Goal: Task Accomplishment & Management: Manage account settings

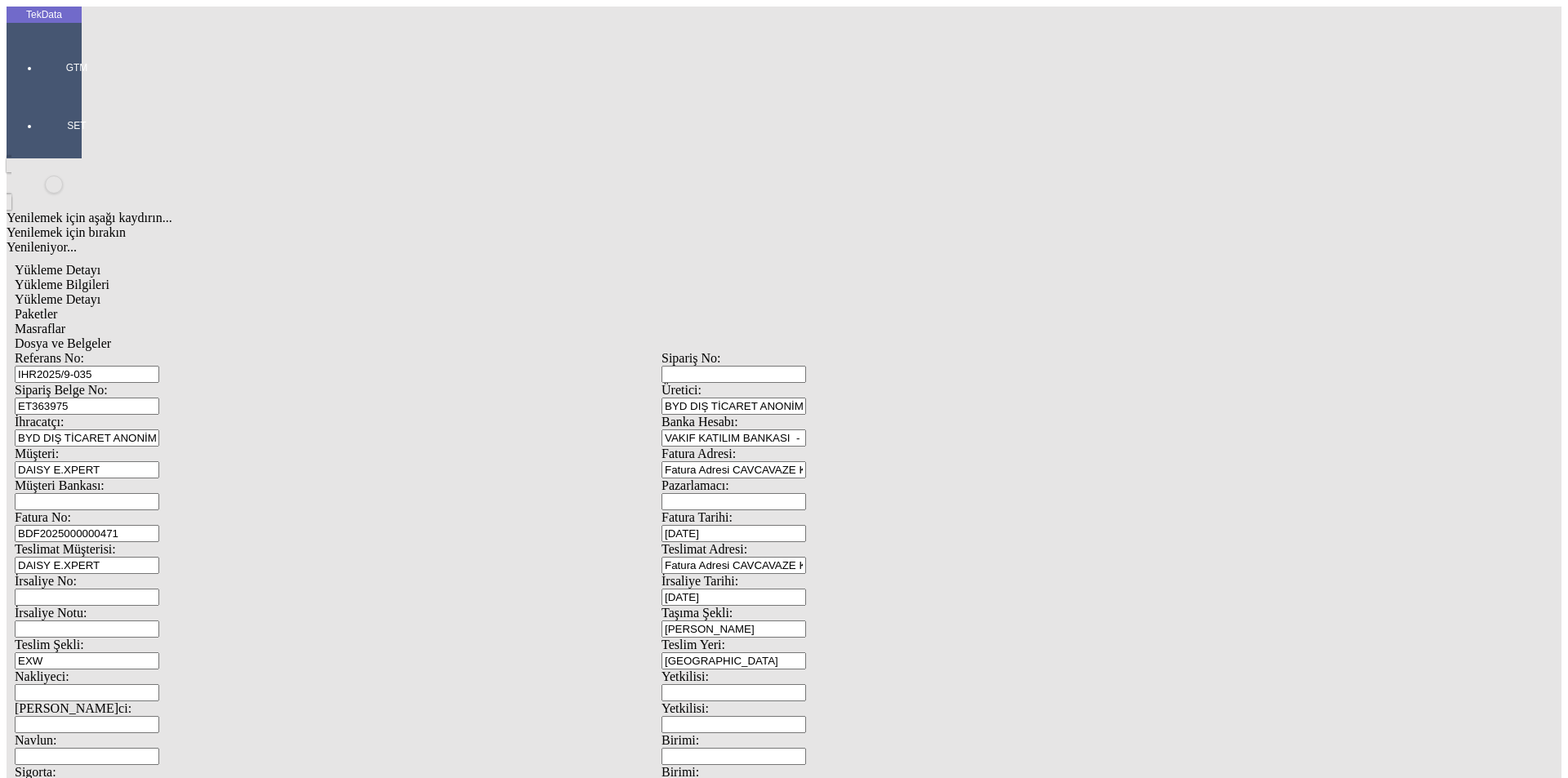
drag, startPoint x: 291, startPoint y: 149, endPoint x: 166, endPoint y: 153, distance: 125.1
click at [144, 383] on div "Sipariş Belge No: ET363975" at bounding box center [338, 398] width 647 height 32
click at [956, 745] on div "Mal Mukabili" at bounding box center [1222, 752] width 626 height 15
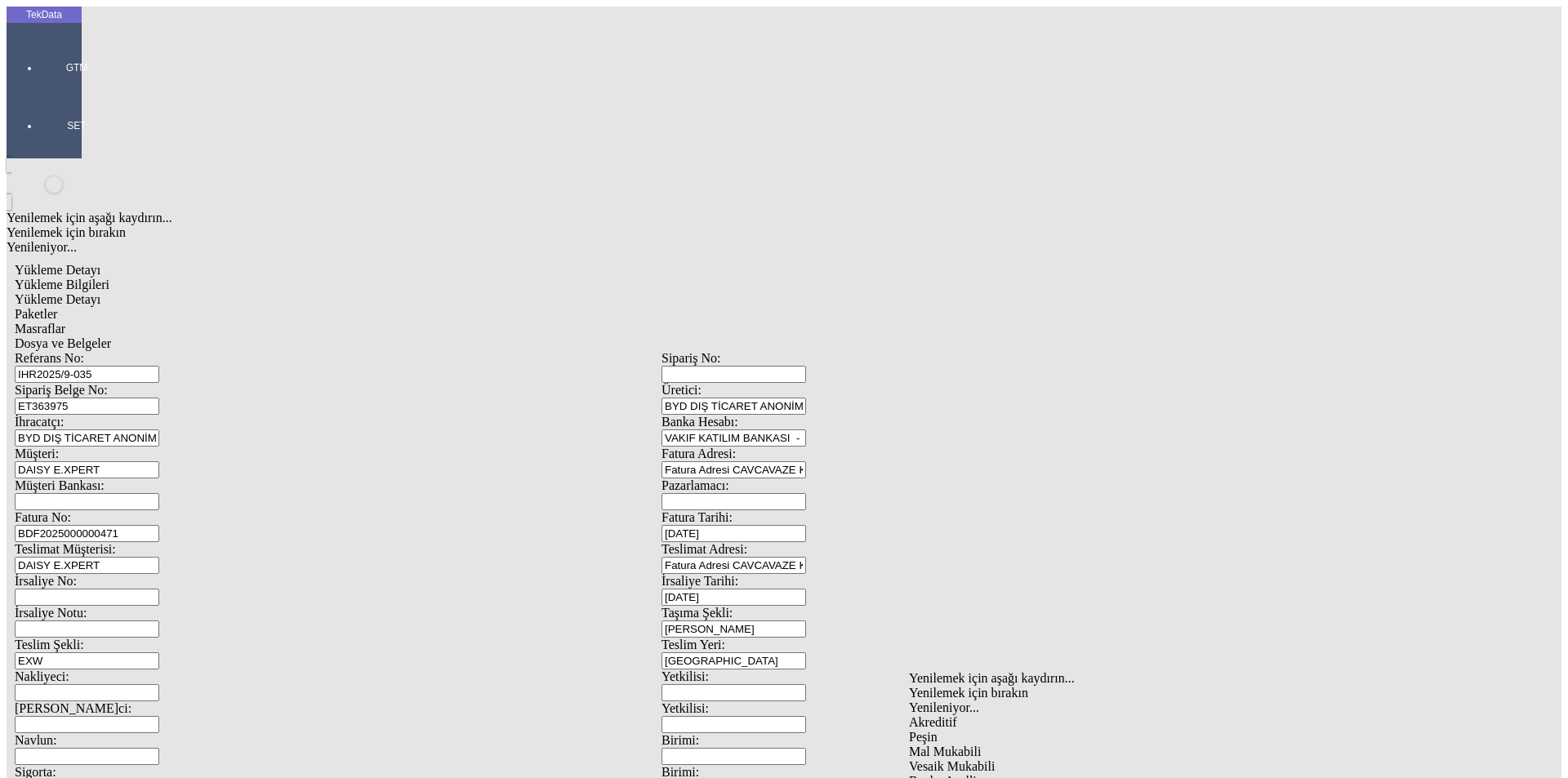
type input "Mal Mukabili"
click at [111, 336] on span "Dosya ve Belgeler" at bounding box center [62, 343] width 96 height 14
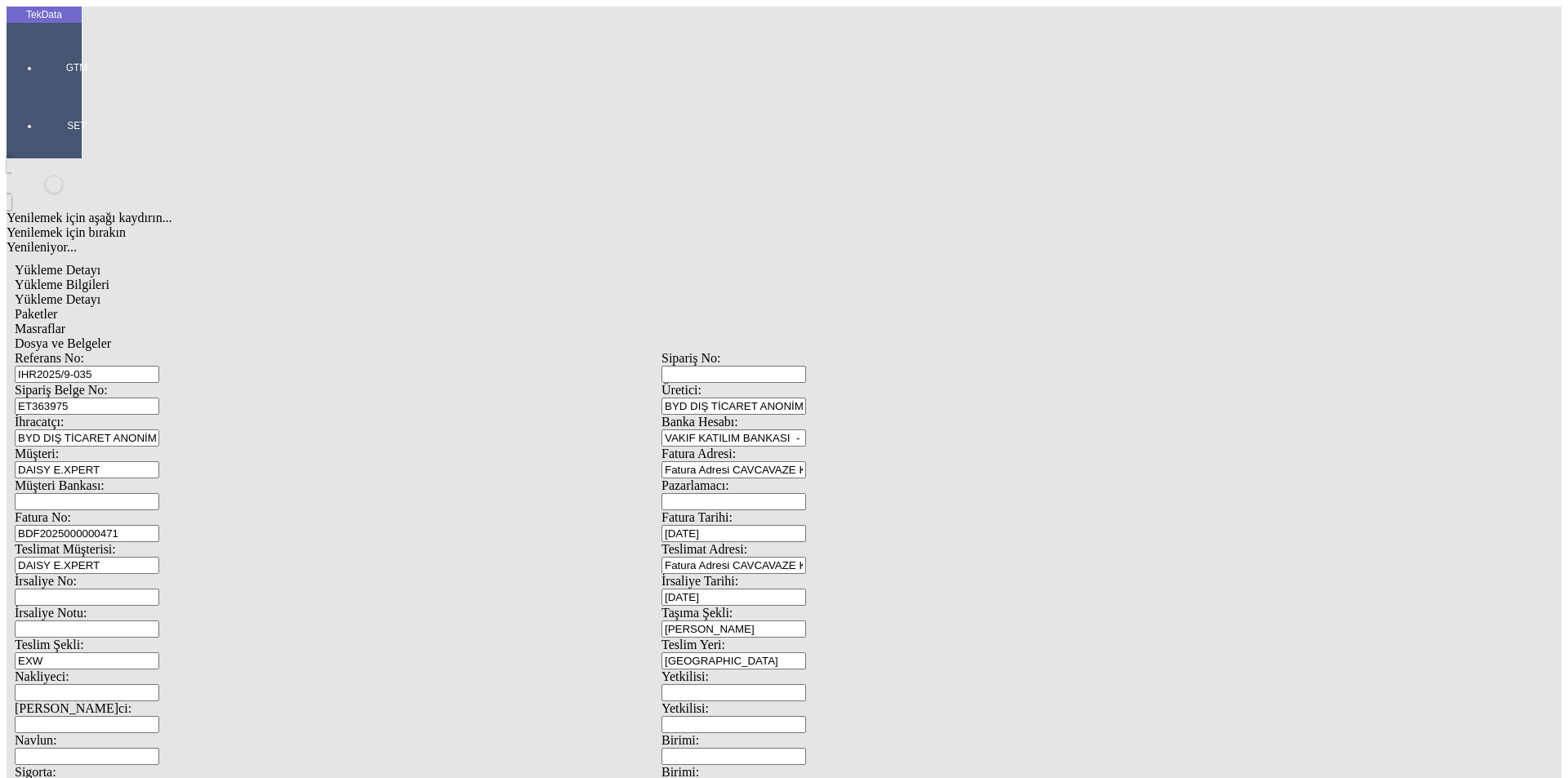
click at [111, 336] on span "Dosya ve Belgeler" at bounding box center [62, 343] width 96 height 14
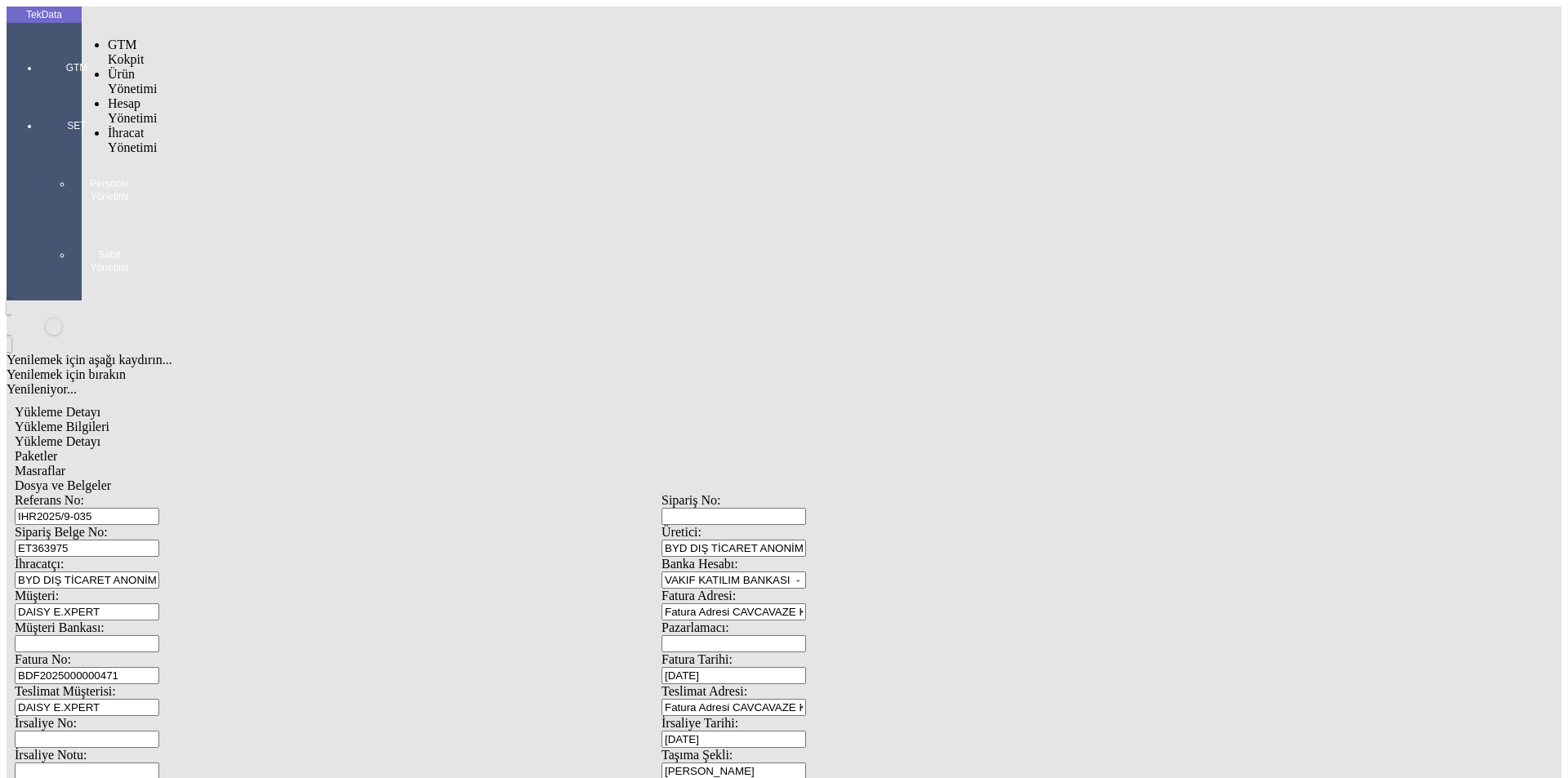
click at [40, 91] on div at bounding box center [77, 91] width 76 height 0
drag, startPoint x: 118, startPoint y: 101, endPoint x: 164, endPoint y: 96, distance: 46.3
click at [122, 126] on span "İhracat Yönetimi" at bounding box center [132, 140] width 49 height 28
click at [250, 154] on span "Yüklemeler" at bounding box center [281, 161] width 62 height 14
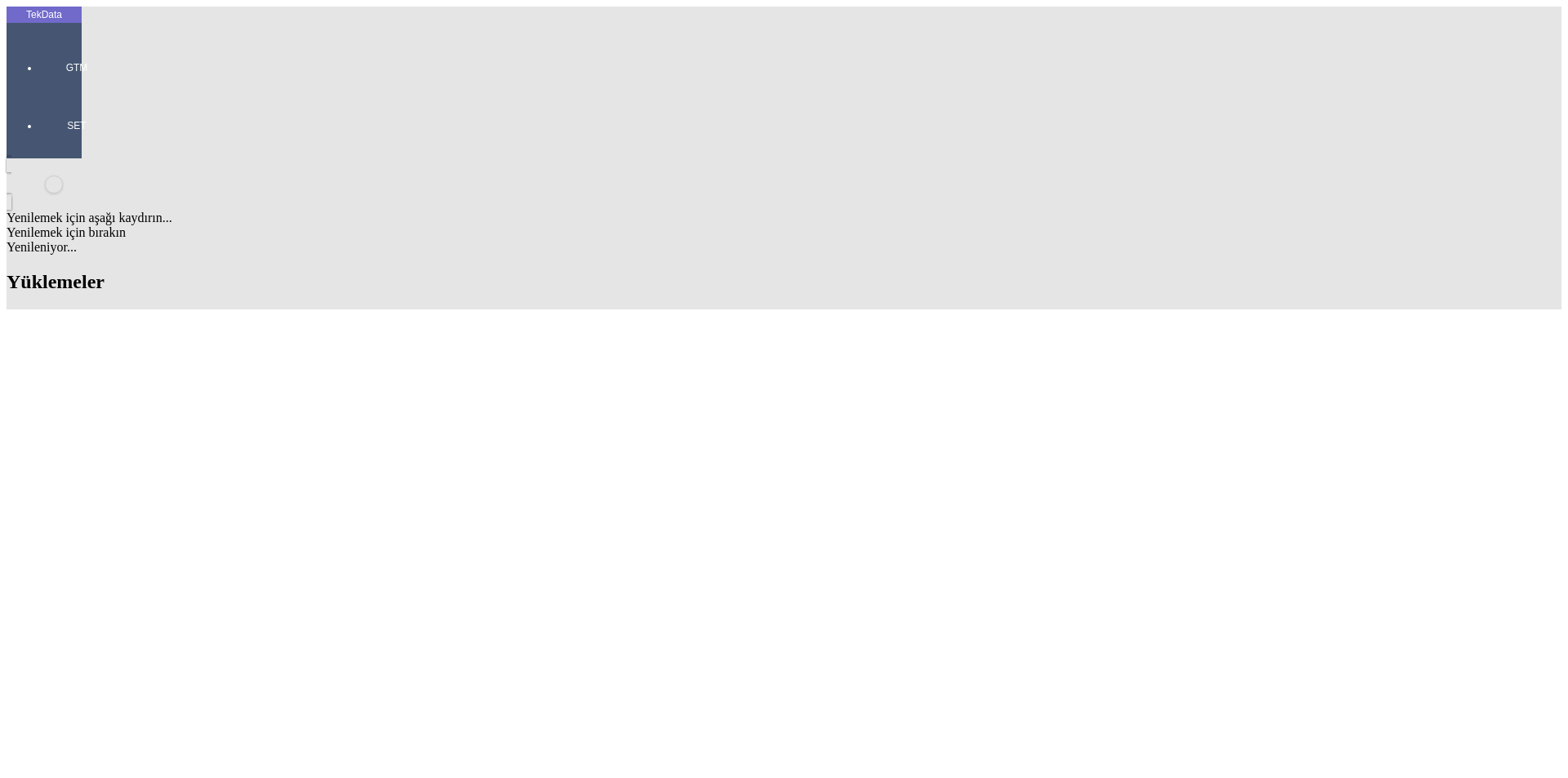
scroll to position [408, 0]
drag, startPoint x: 677, startPoint y: 362, endPoint x: 774, endPoint y: 363, distance: 97.0
copy td "BDF2025000000471"
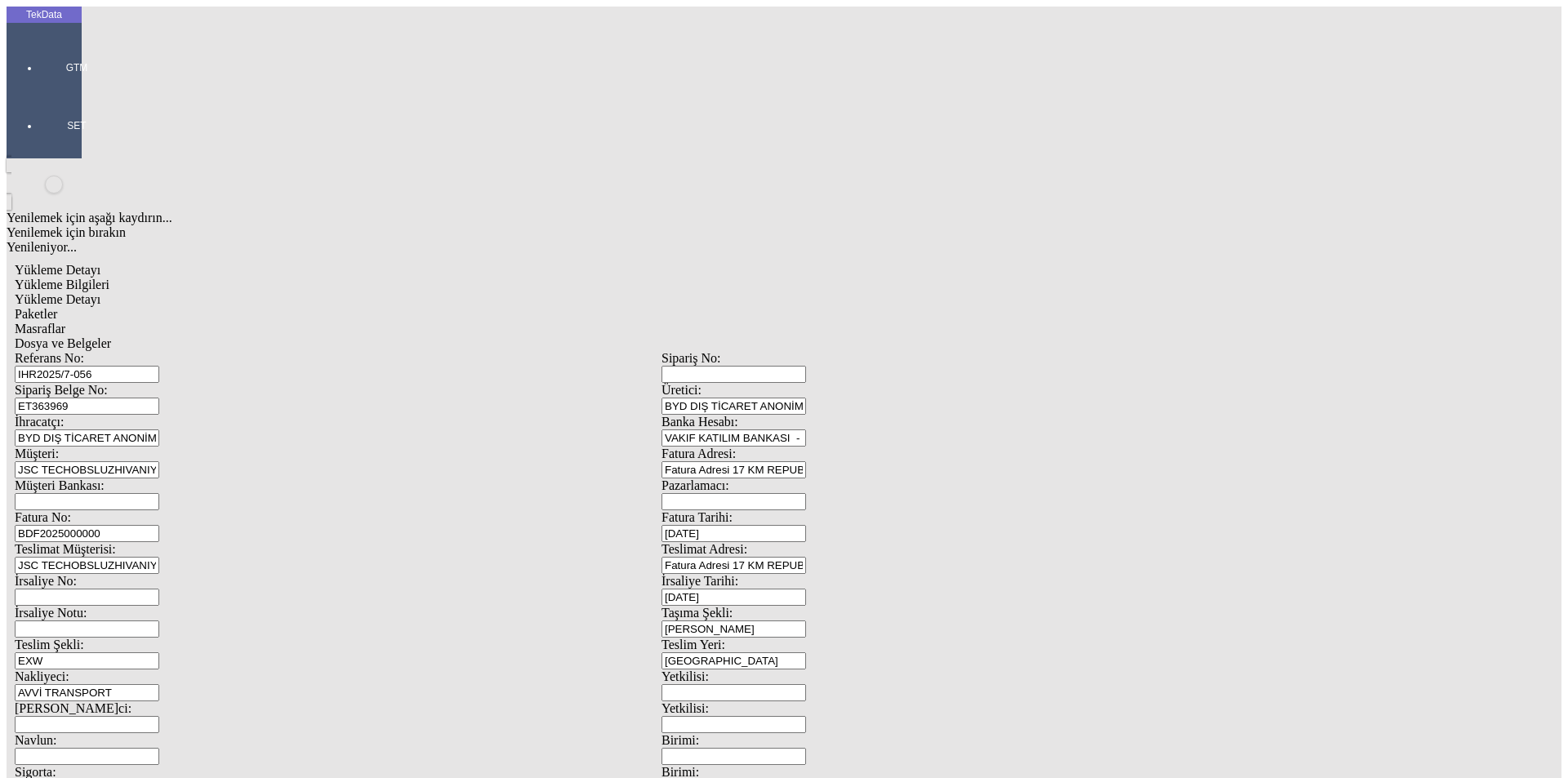
click at [159, 525] on input "BDF2025000000" at bounding box center [86, 534] width 144 height 17
drag, startPoint x: 1447, startPoint y: 428, endPoint x: 139, endPoint y: 266, distance: 1318.0
click at [139, 511] on div "Fatura No: BDF2025000000" at bounding box center [338, 526] width 647 height 32
paste input "471"
type input "BDF2025000000472"
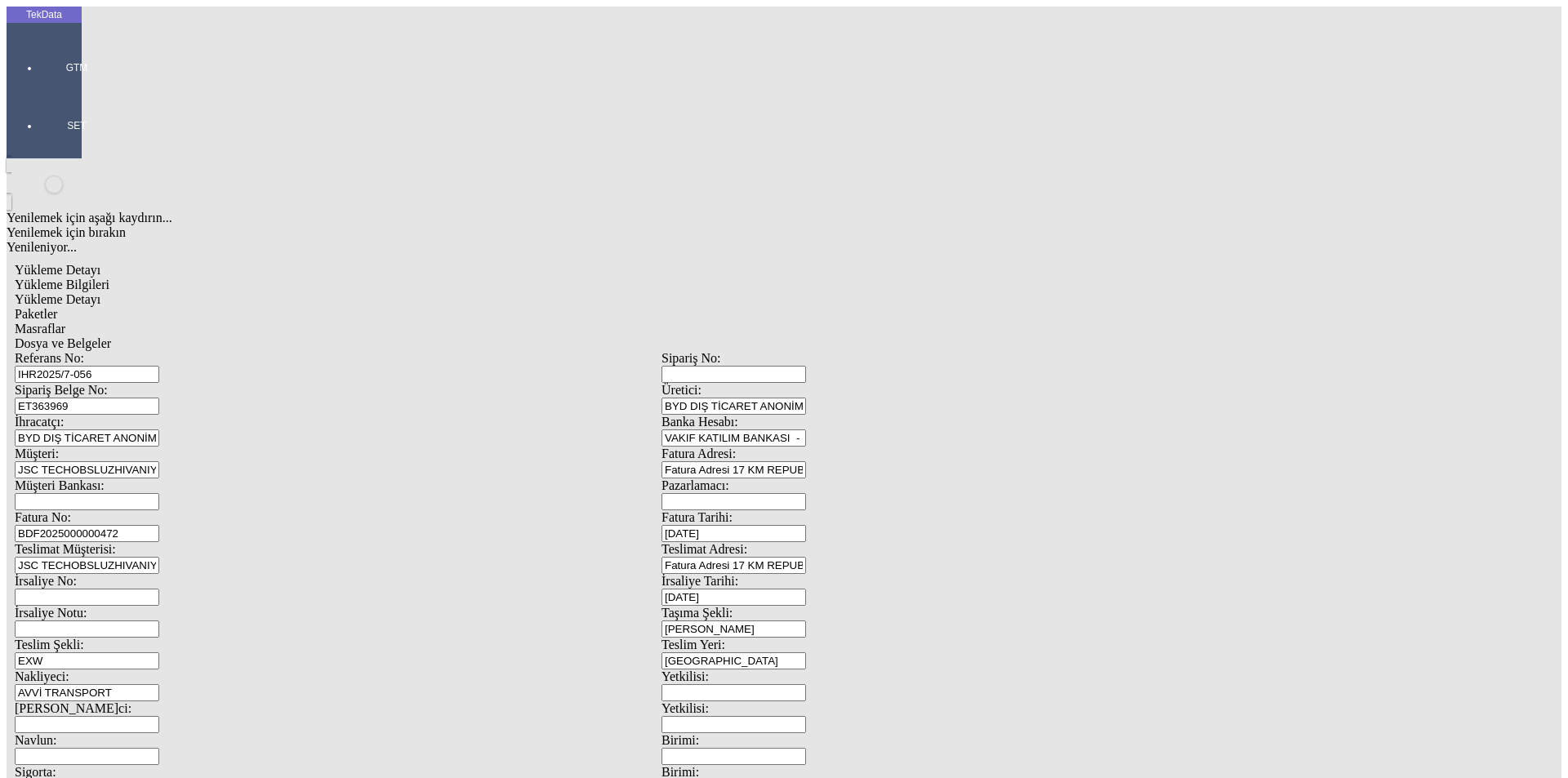
scroll to position [140, 0]
type input "2214.75"
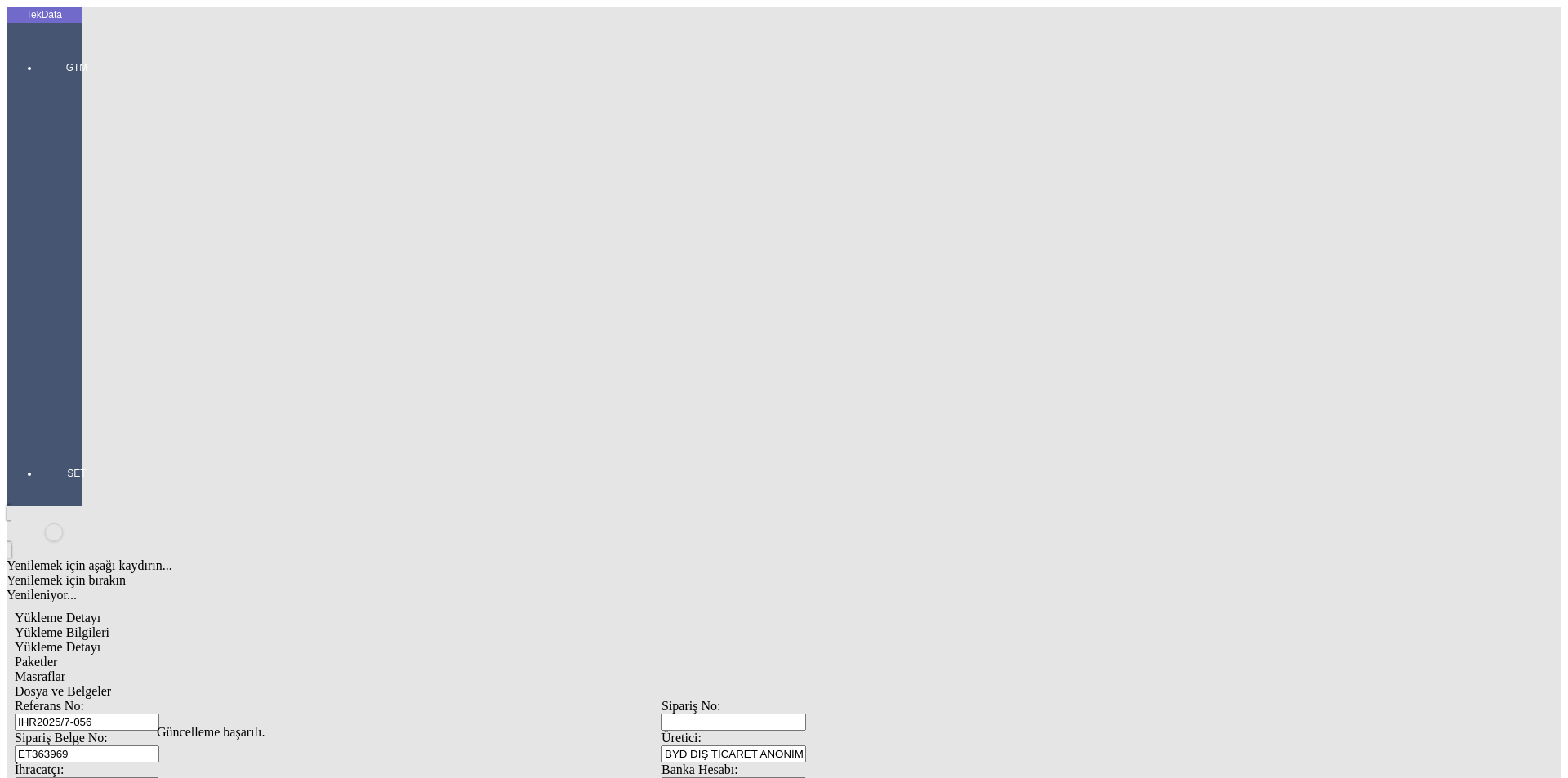
scroll to position [0, 0]
click at [101, 640] on span "Yükleme Detayı" at bounding box center [57, 647] width 85 height 14
click at [356, 655] on div "Paketler" at bounding box center [661, 662] width 1294 height 15
click at [65, 669] on span "Masraflar" at bounding box center [40, 676] width 50 height 14
click at [111, 684] on span "Dosya ve Belgeler" at bounding box center [62, 691] width 96 height 14
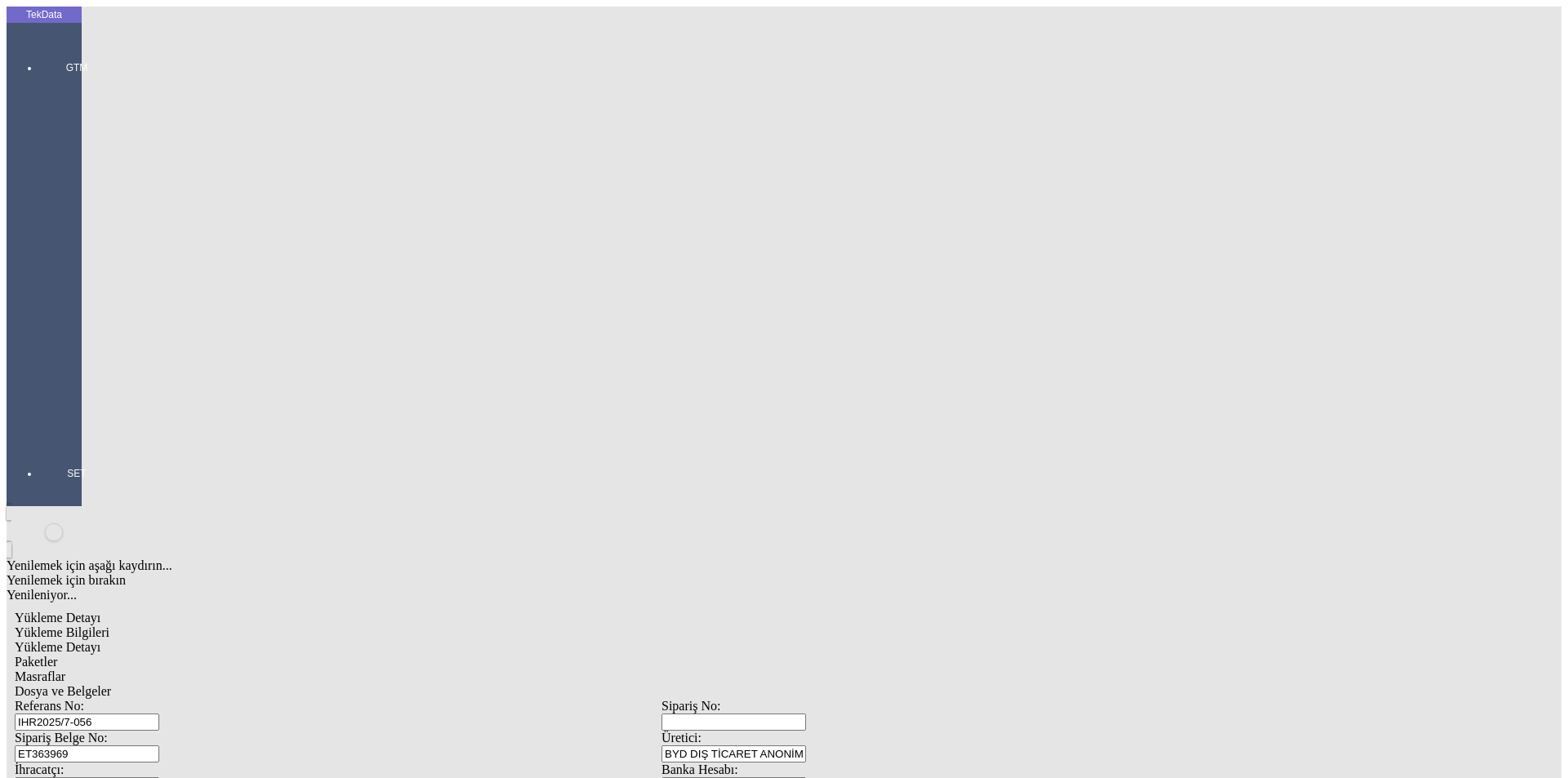
click at [111, 684] on span "Dosya ve Belgeler" at bounding box center [62, 691] width 96 height 14
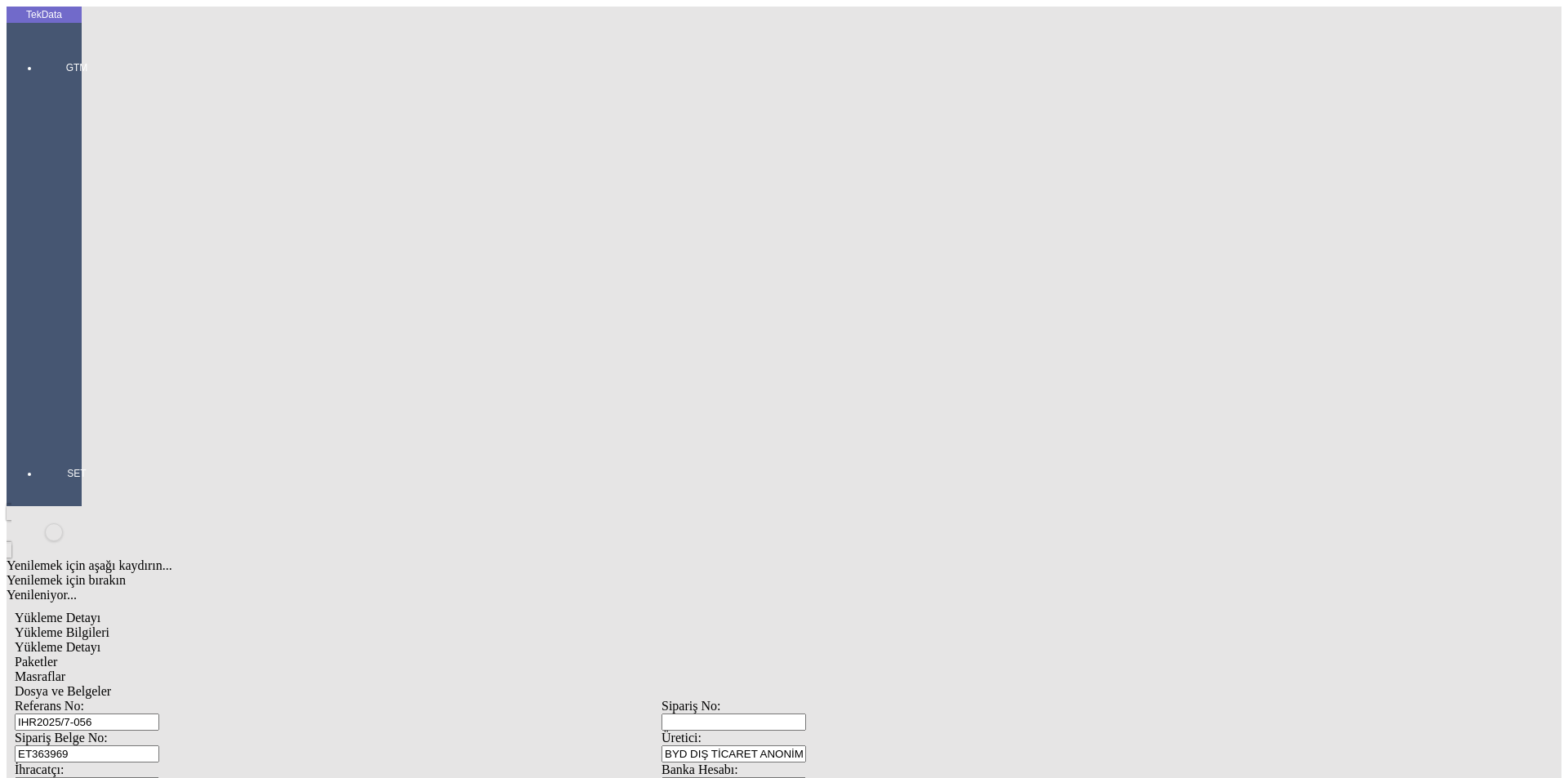
click at [110, 626] on span "Yükleme Bilgileri" at bounding box center [62, 633] width 95 height 14
drag, startPoint x: 272, startPoint y: 152, endPoint x: 159, endPoint y: 168, distance: 114.1
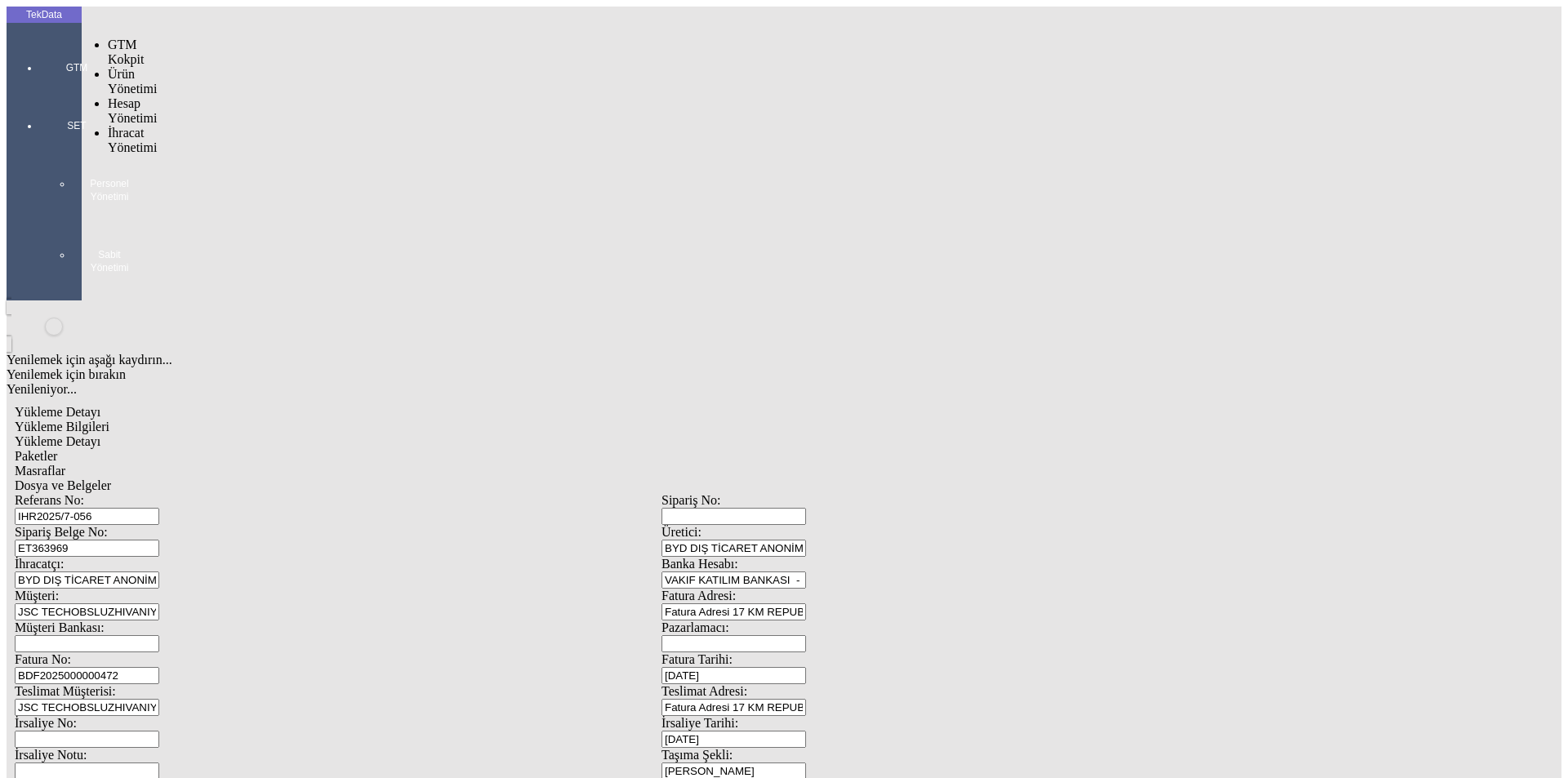
drag, startPoint x: 57, startPoint y: 49, endPoint x: 137, endPoint y: 80, distance: 85.8
click at [56, 91] on div at bounding box center [77, 91] width 76 height 0
drag, startPoint x: 151, startPoint y: 88, endPoint x: 225, endPoint y: 90, distance: 74.0
click at [153, 170] on span "İhracat Yönetimi" at bounding box center [132, 183] width 49 height 28
click at [250, 199] on span "Yüklemeler" at bounding box center [281, 205] width 62 height 14
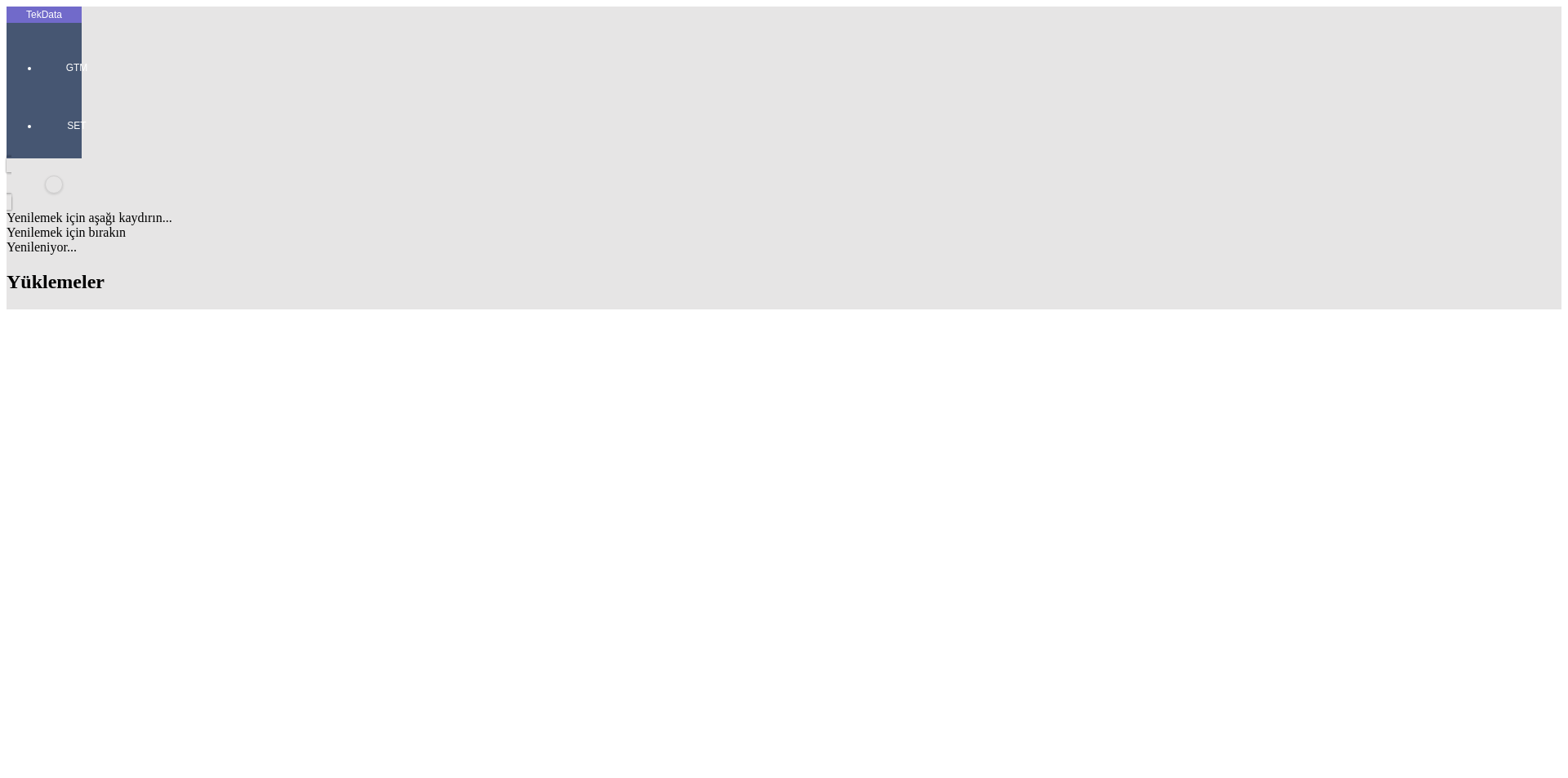
scroll to position [490, 0]
drag, startPoint x: 680, startPoint y: 340, endPoint x: 765, endPoint y: 350, distance: 85.6
copy td "BDF2025000000472"
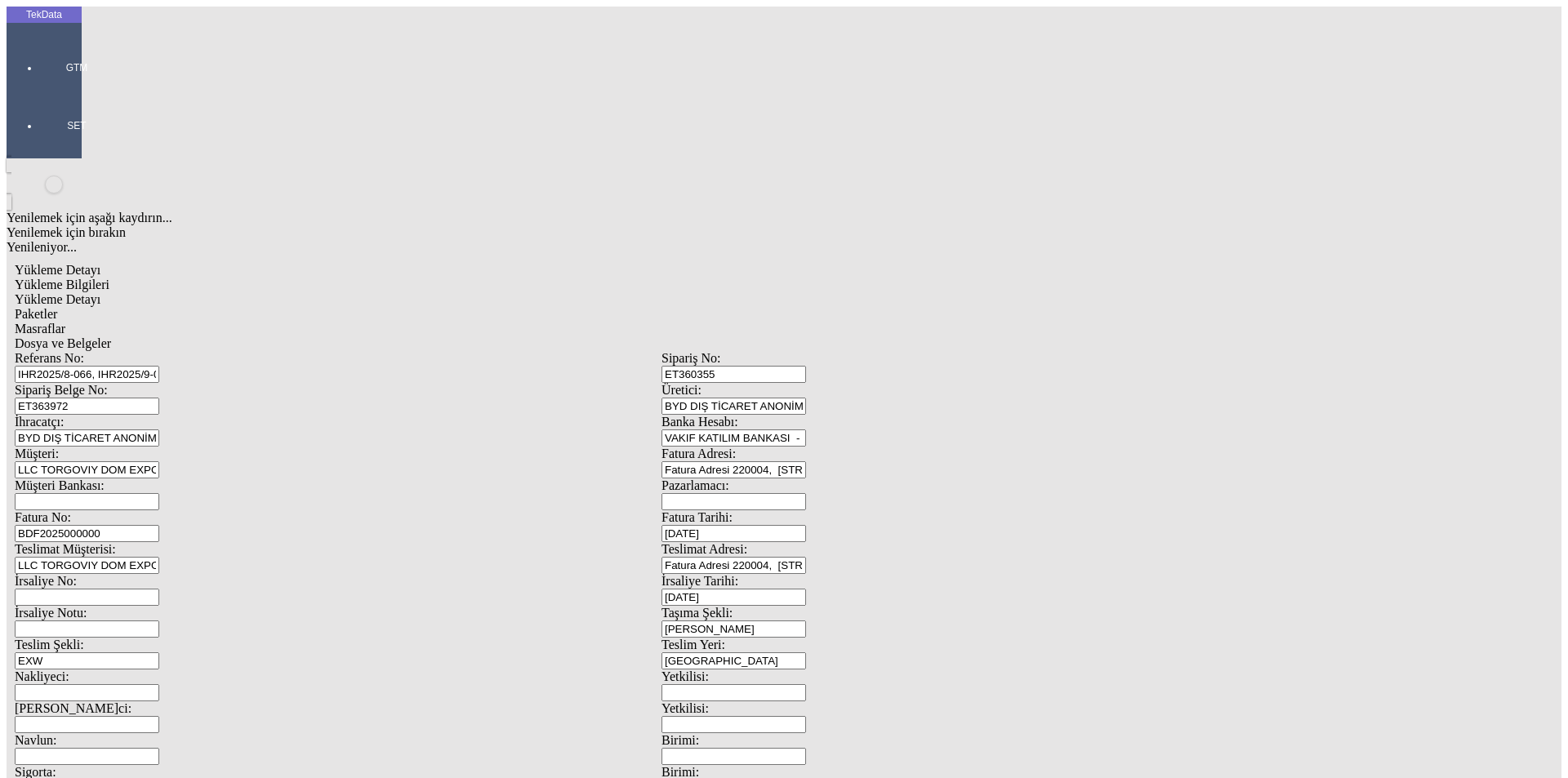
click at [159, 525] on input "BDF2025000000" at bounding box center [86, 534] width 144 height 17
drag, startPoint x: 318, startPoint y: 270, endPoint x: 152, endPoint y: 270, distance: 166.0
click at [152, 511] on div "Fatura No: BDF2025000000" at bounding box center [338, 526] width 647 height 32
paste input "472"
type input "BDF2025000000473"
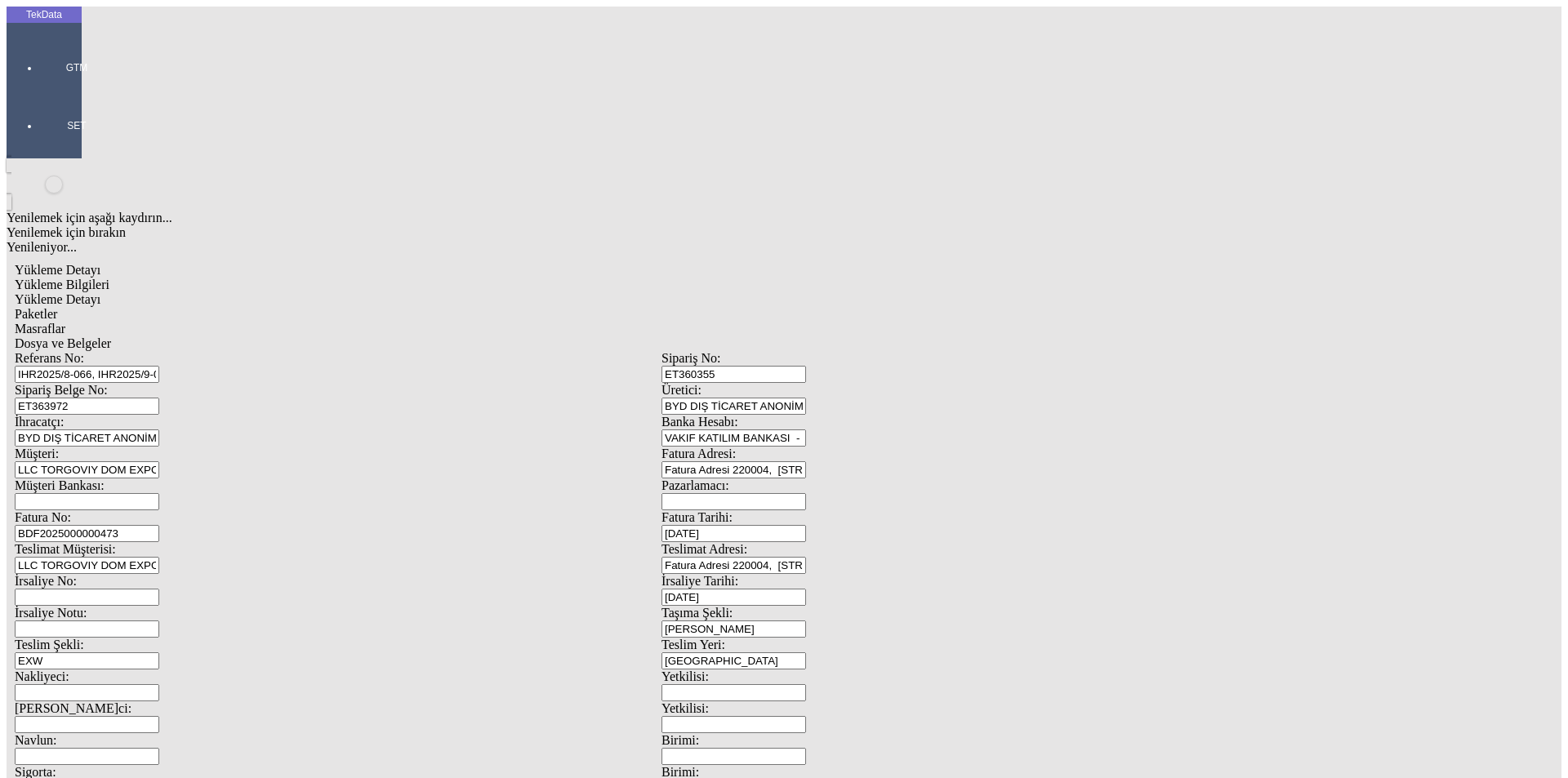
scroll to position [140, 0]
click at [101, 293] on span "Yükleme Detayı" at bounding box center [57, 299] width 85 height 14
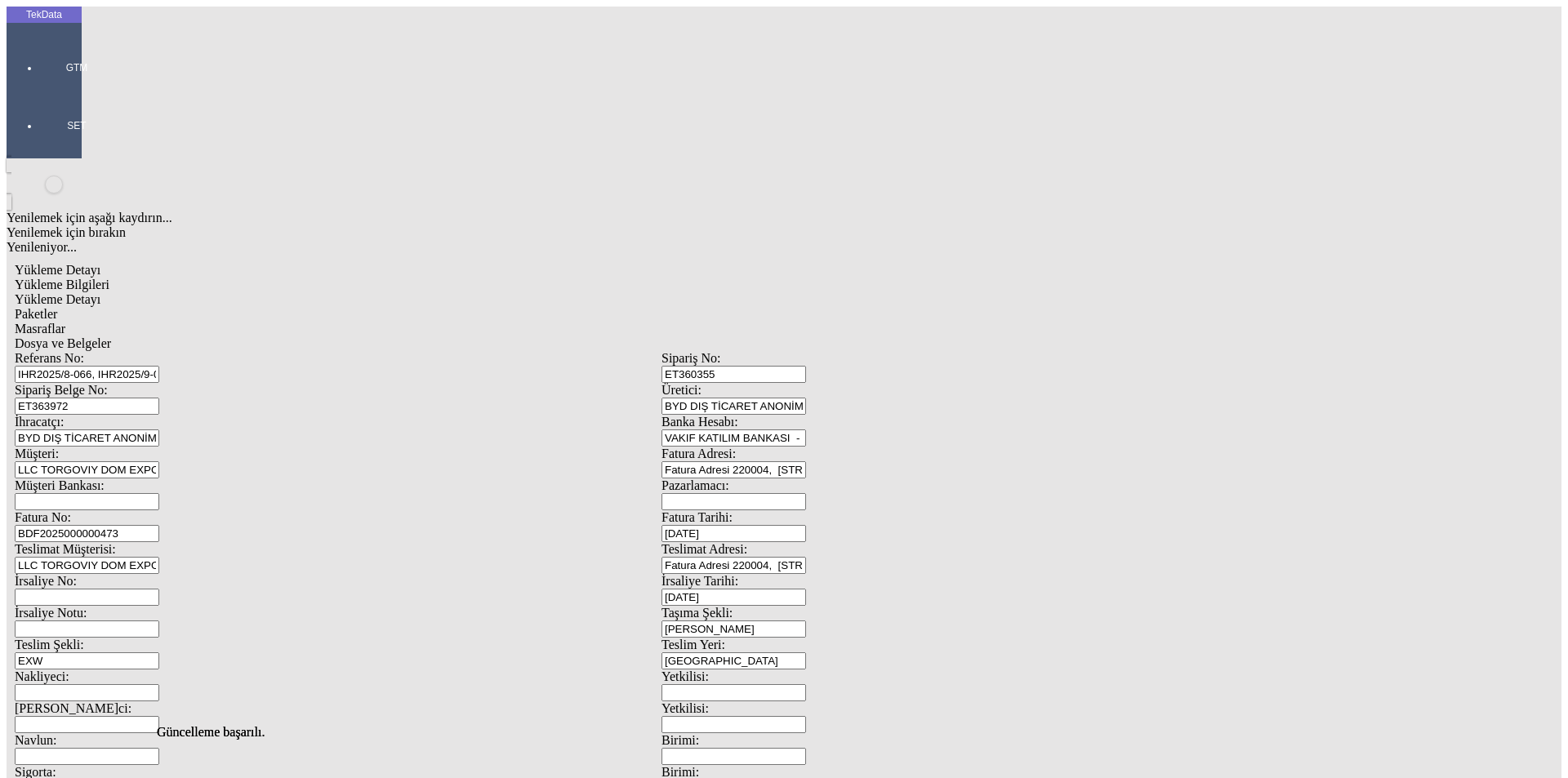
click at [57, 307] on span "Paketler" at bounding box center [36, 314] width 43 height 14
click at [65, 322] on span "Masraflar" at bounding box center [40, 328] width 50 height 14
click at [111, 336] on span "Dosya ve Belgeler" at bounding box center [62, 343] width 96 height 14
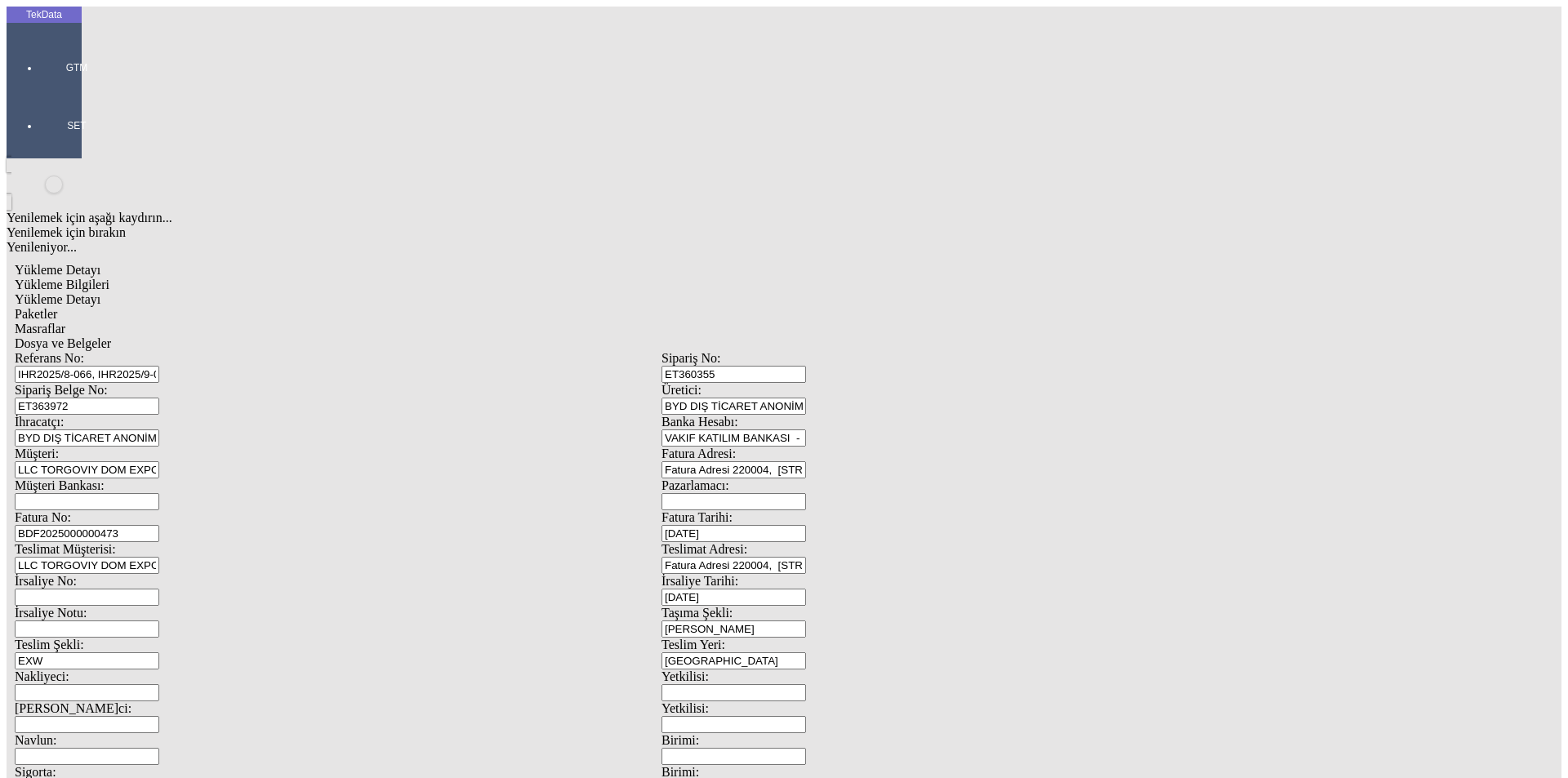
click at [252, 45] on div "Bu kaydı silmek istediğinizden eminmisiniz? [PERSON_NAME]" at bounding box center [126, 22] width 252 height 45
click at [724, 385] on div "Evet" at bounding box center [800, 377] width 236 height 15
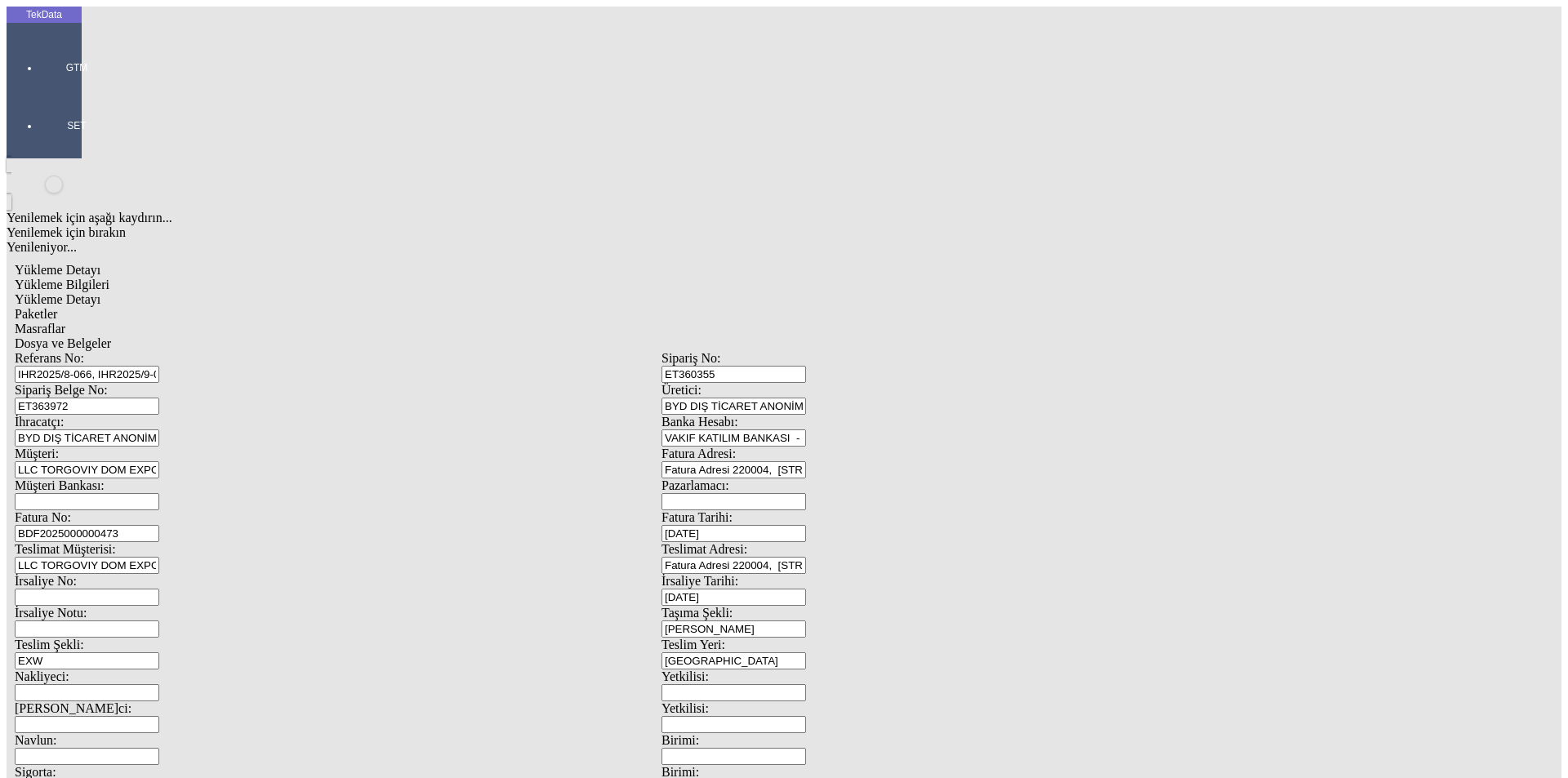
click at [139, 278] on div "Yükleme Bilgileri" at bounding box center [661, 285] width 1294 height 15
click at [111, 336] on span "Dosya ve Belgeler" at bounding box center [62, 343] width 96 height 14
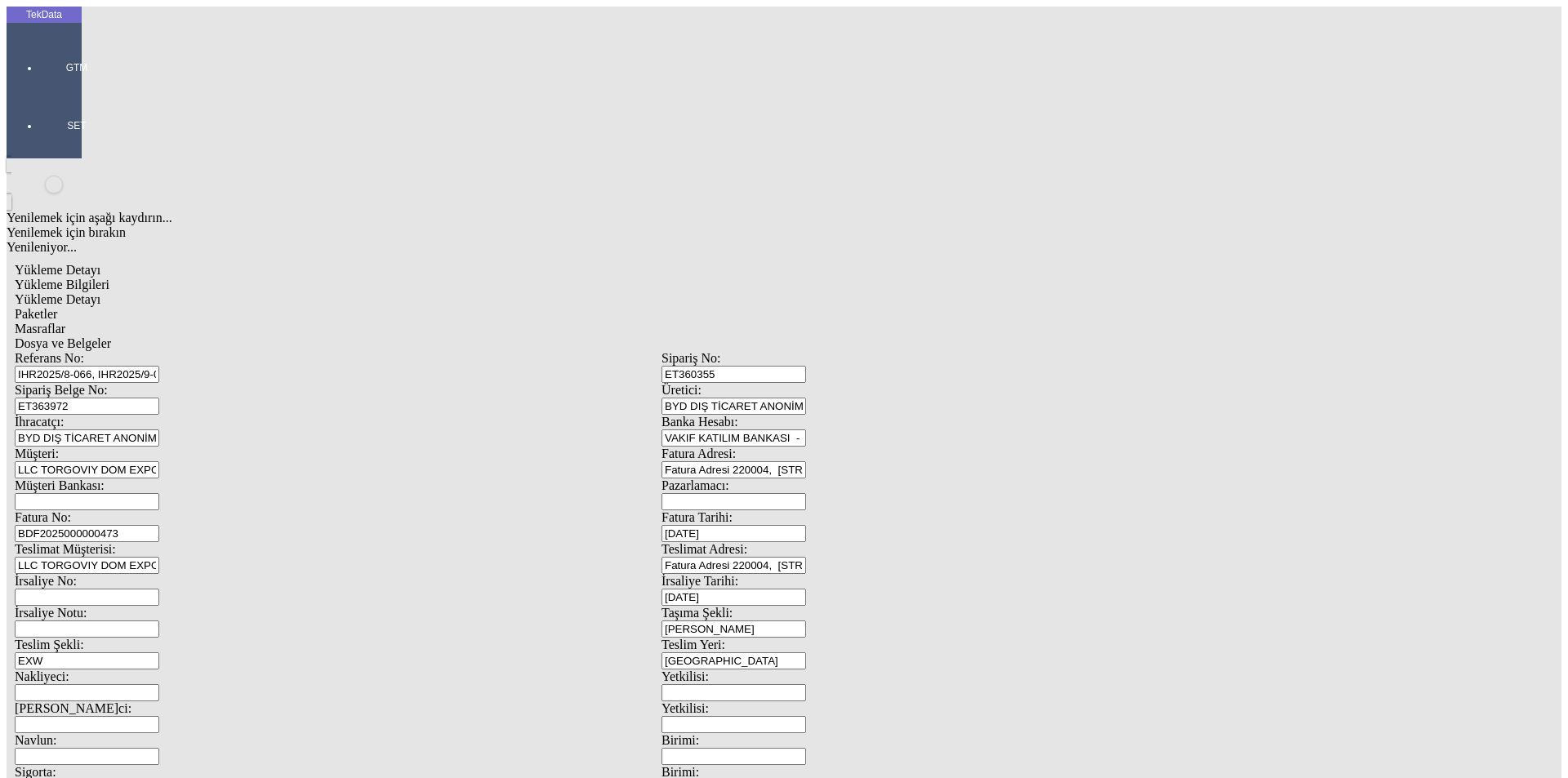
click at [569, 336] on div "Dosya ve Belgeler" at bounding box center [661, 343] width 1294 height 15
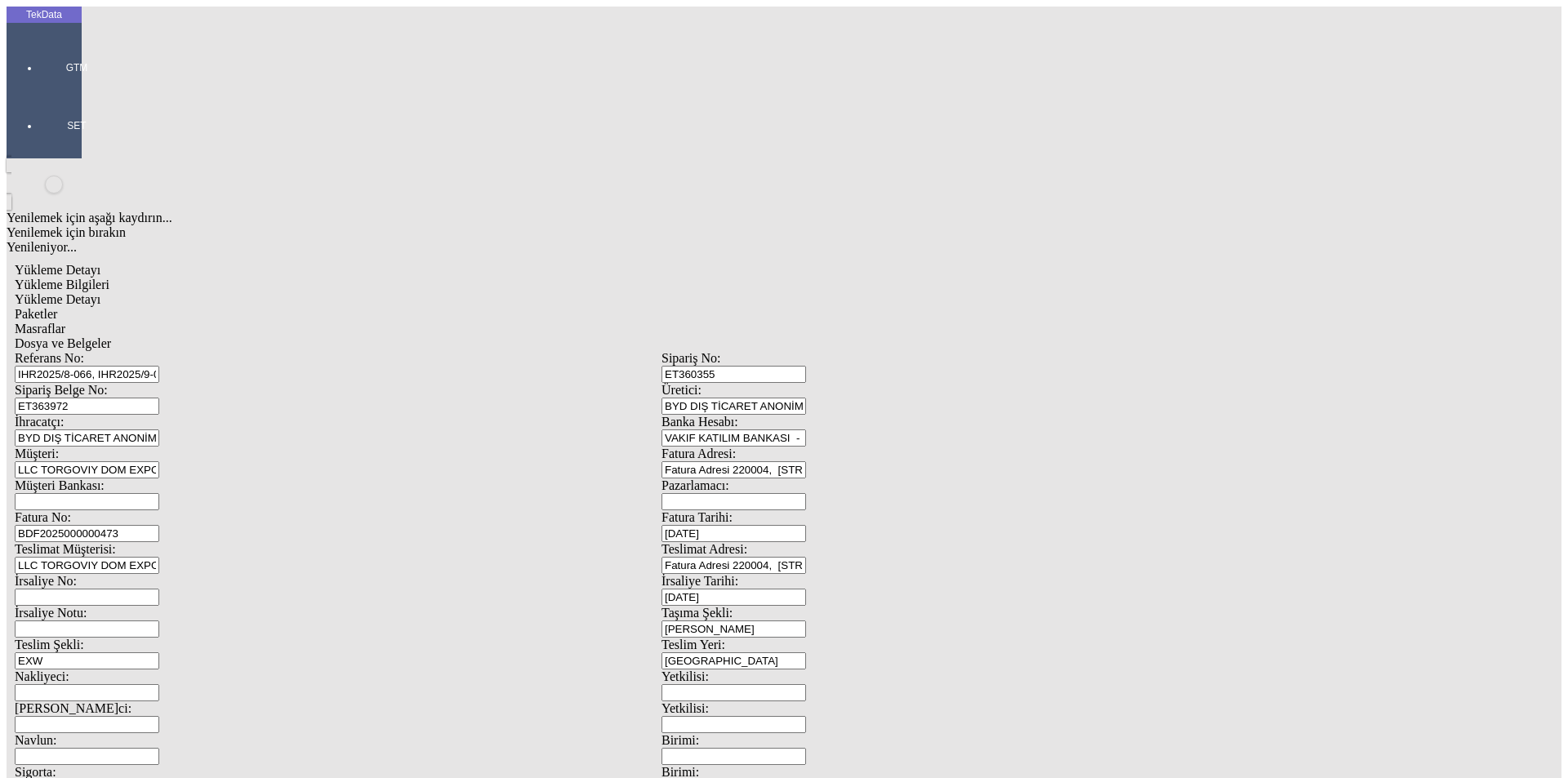
click at [111, 336] on span "Dosya ve Belgeler" at bounding box center [62, 343] width 96 height 14
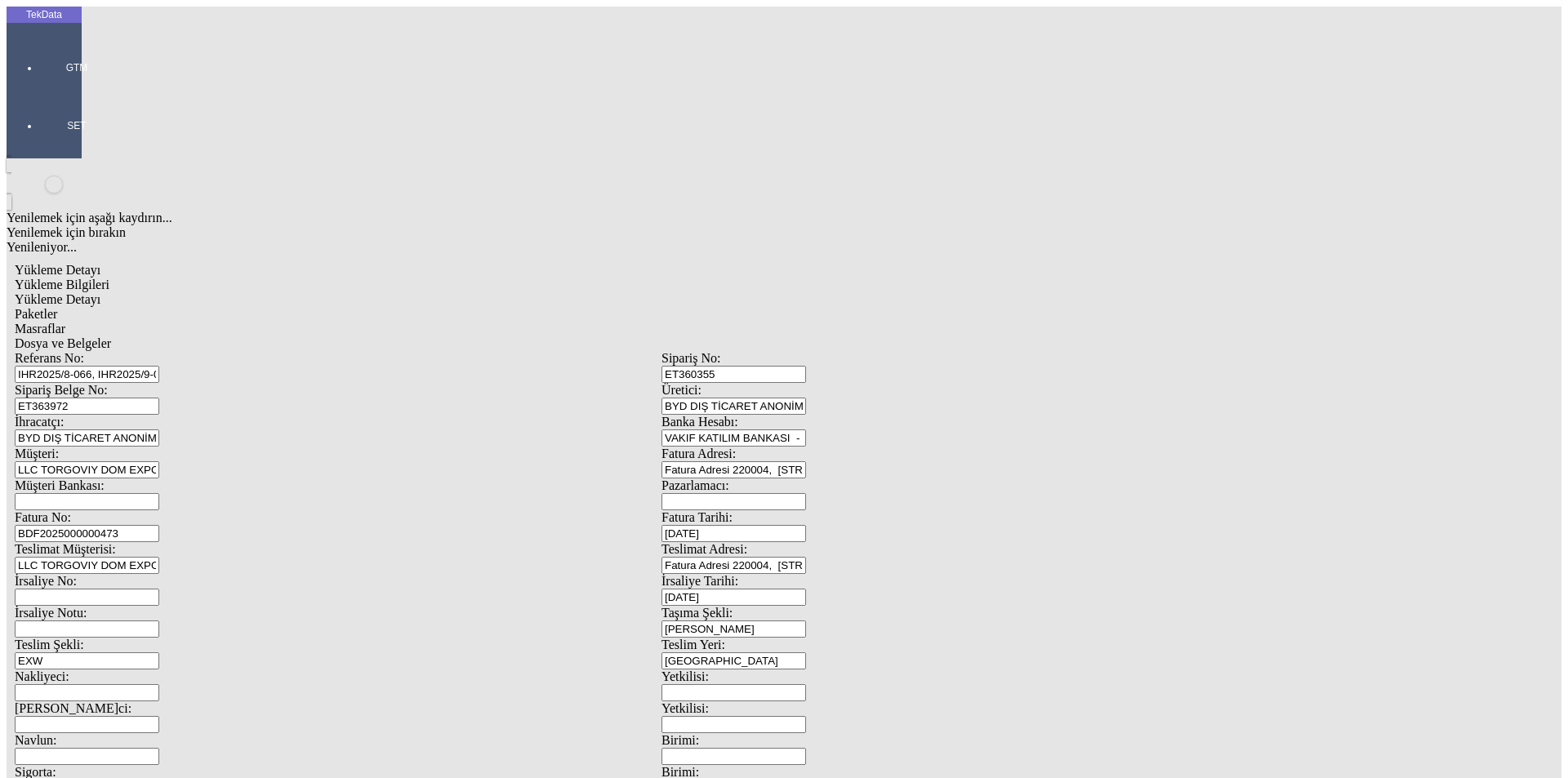
click at [110, 278] on span "Yükleme Bilgileri" at bounding box center [62, 285] width 95 height 14
drag, startPoint x: 306, startPoint y: 140, endPoint x: 171, endPoint y: 162, distance: 136.8
click at [171, 351] on div "Referans No: IHR2025/8-066, IHR2025/9-055 Sipariş No: ET360355 Sipariş Belge No…" at bounding box center [661, 732] width 1294 height 764
